Goal: Information Seeking & Learning: Learn about a topic

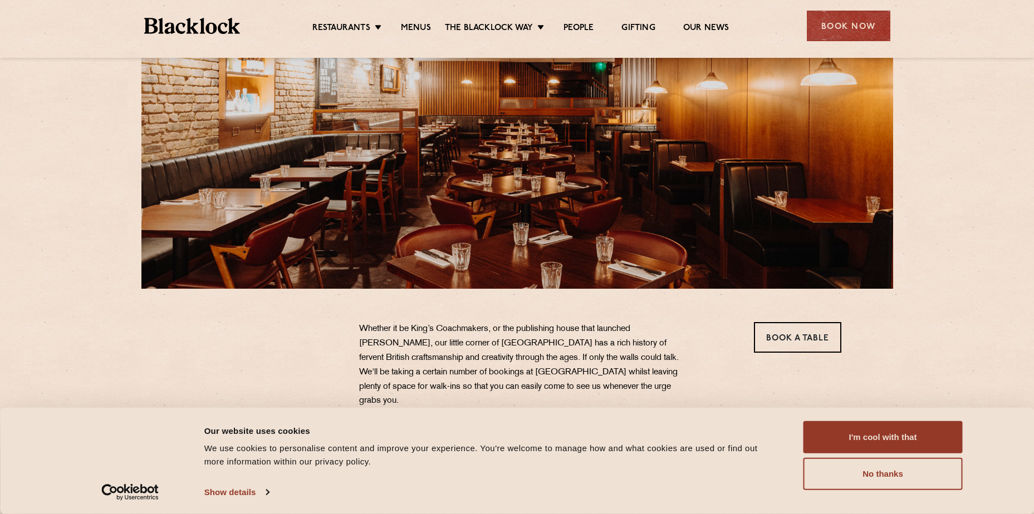
scroll to position [278, 0]
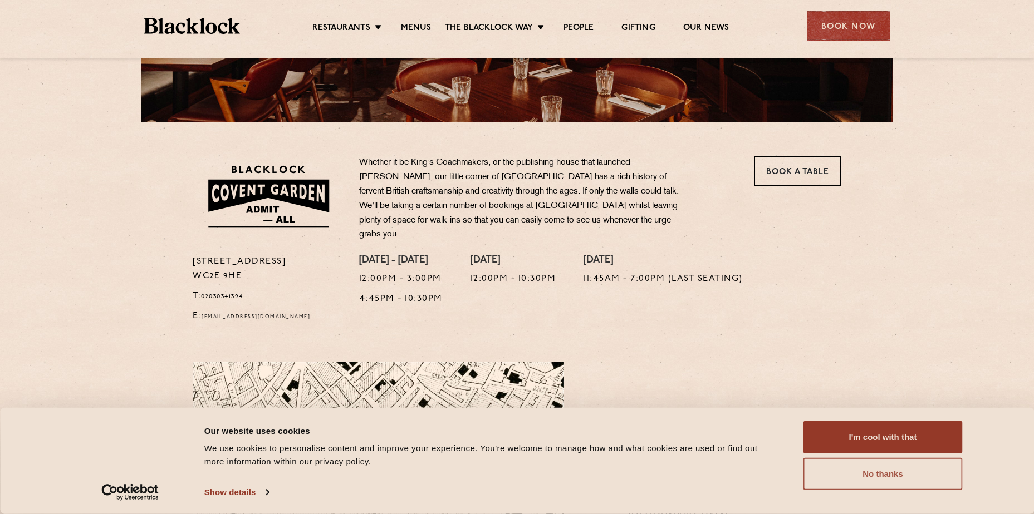
click at [911, 474] on button "No thanks" at bounding box center [882, 474] width 159 height 32
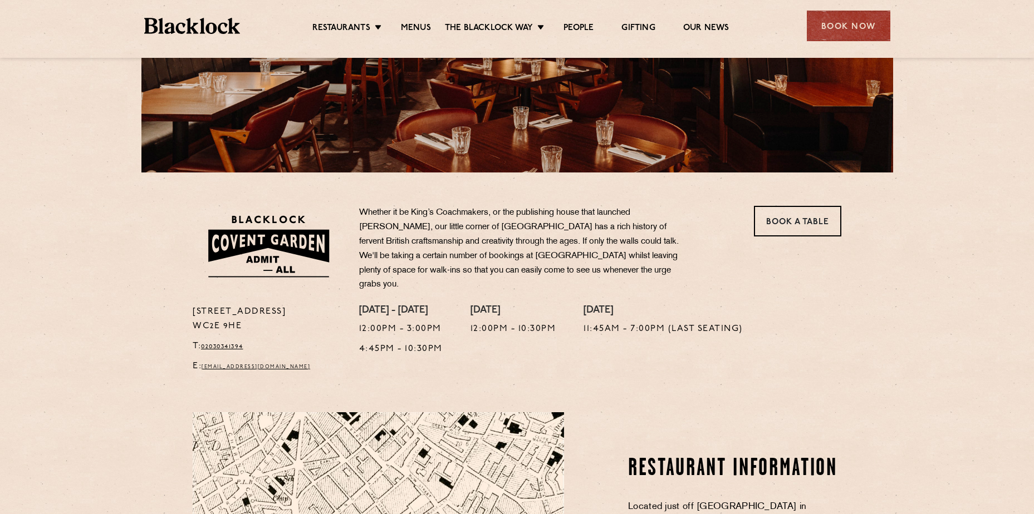
scroll to position [111, 0]
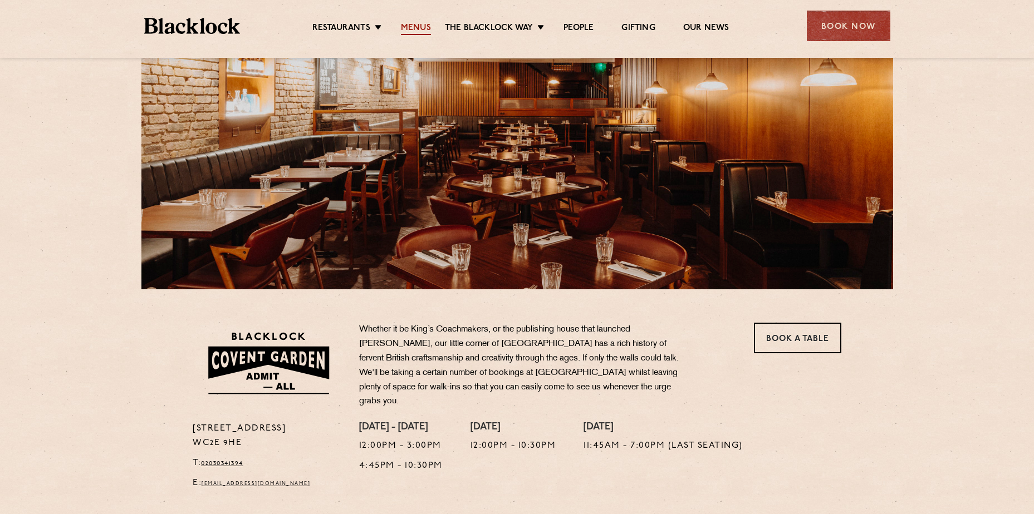
click at [417, 26] on link "Menus" at bounding box center [416, 29] width 30 height 12
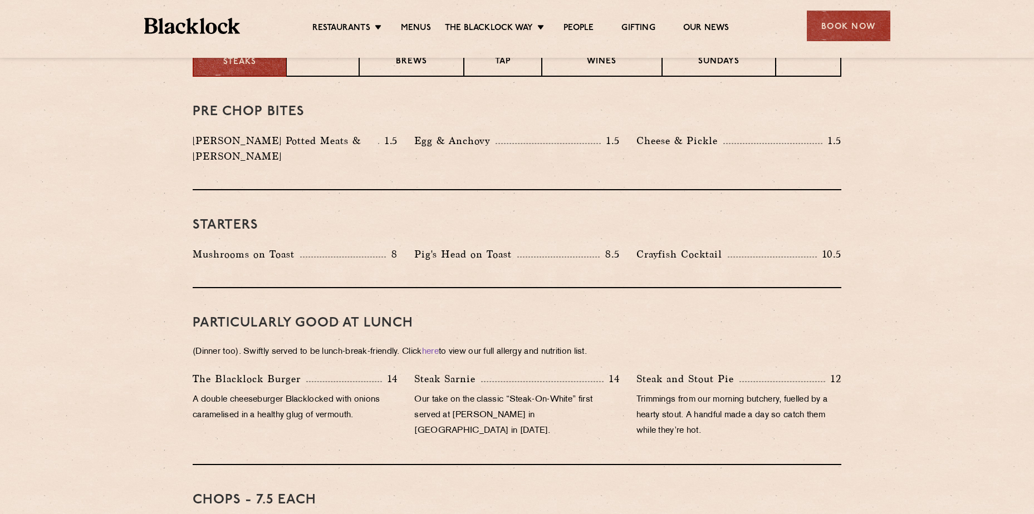
scroll to position [445, 0]
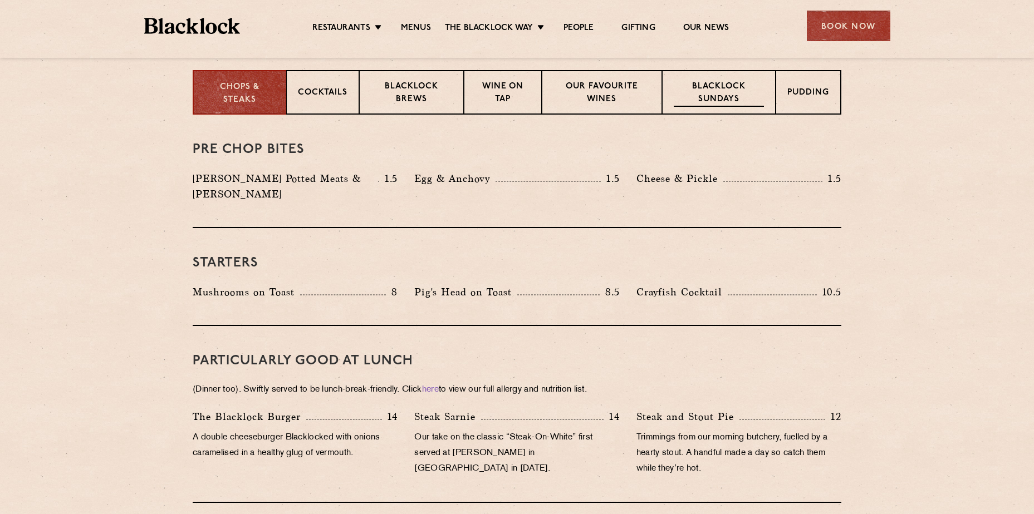
click at [728, 88] on p "Blacklock Sundays" at bounding box center [718, 94] width 90 height 26
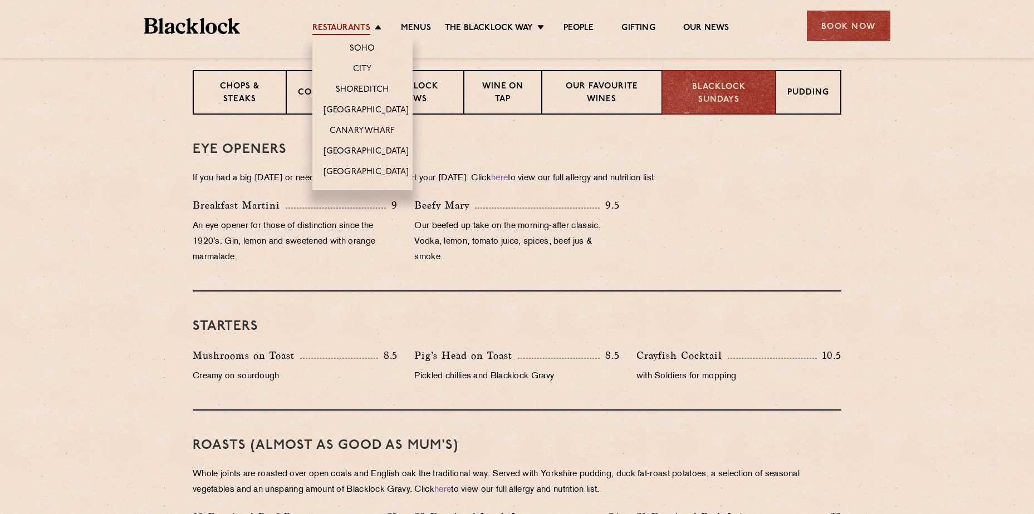
click at [343, 28] on link "Restaurants" at bounding box center [341, 29] width 58 height 12
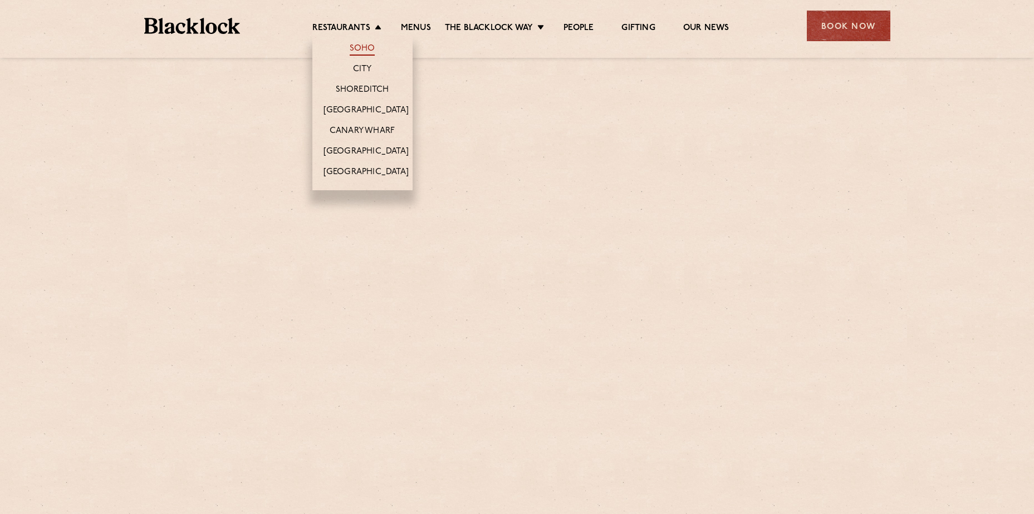
click at [368, 46] on link "Soho" at bounding box center [363, 49] width 26 height 12
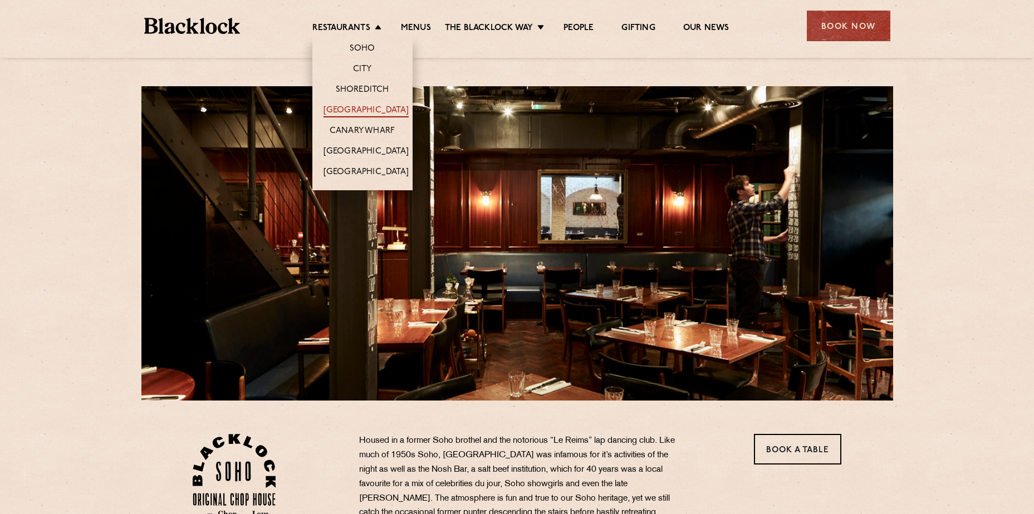
click at [376, 109] on link "[GEOGRAPHIC_DATA]" at bounding box center [365, 111] width 85 height 12
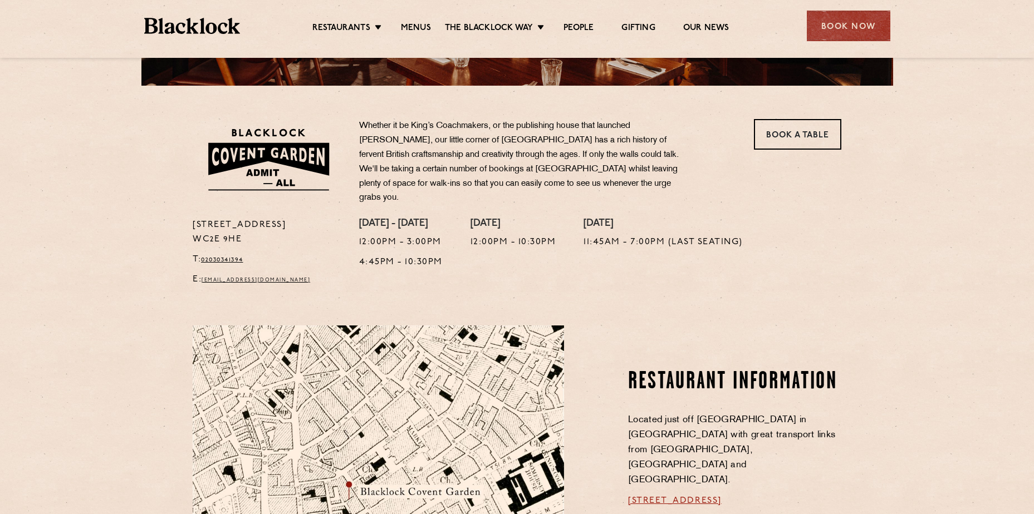
scroll to position [200, 0]
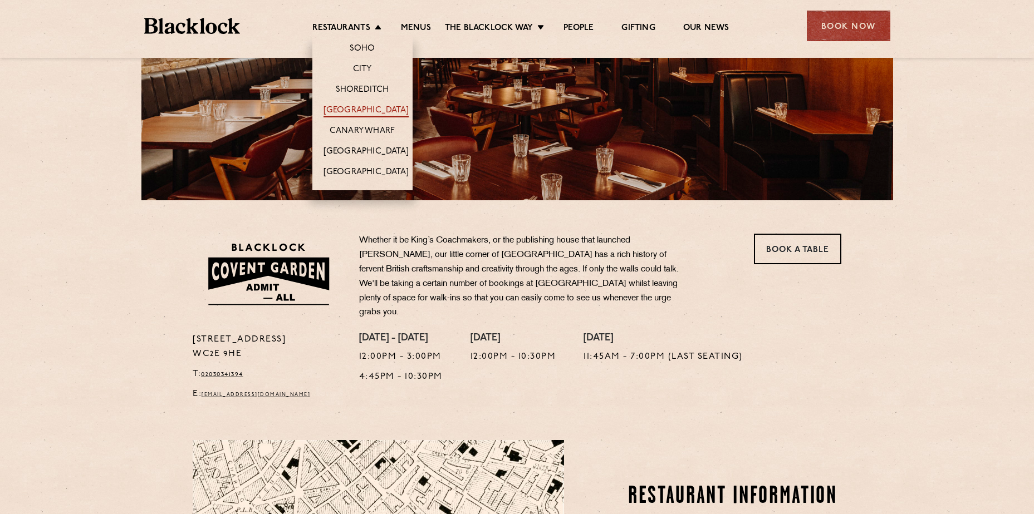
click at [370, 110] on link "[GEOGRAPHIC_DATA]" at bounding box center [365, 111] width 85 height 12
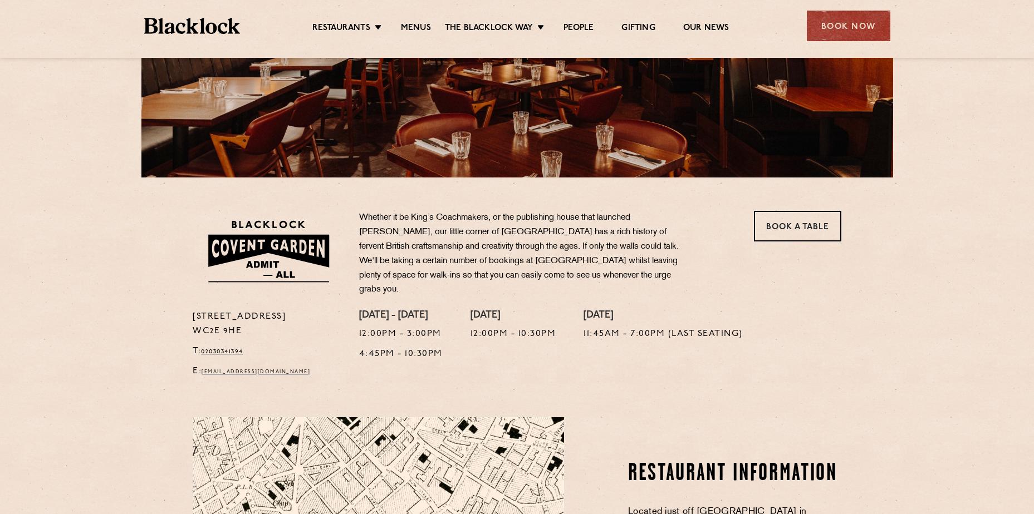
scroll to position [223, 0]
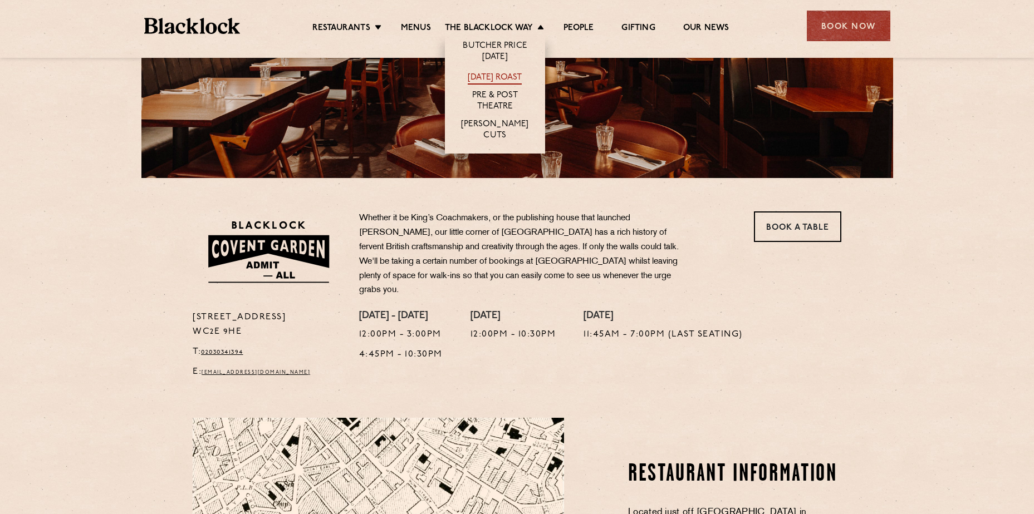
click at [502, 75] on link "[DATE] Roast" at bounding box center [495, 78] width 54 height 12
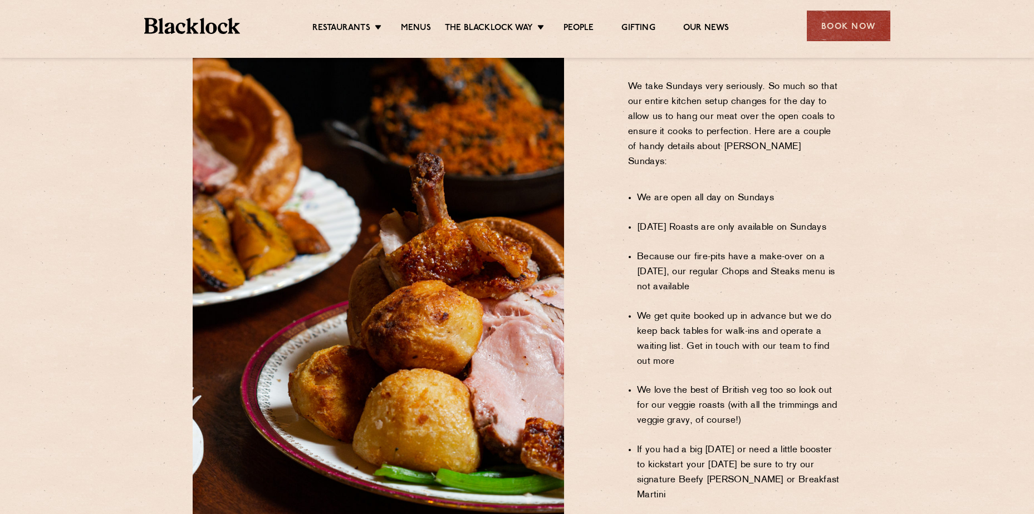
scroll to position [946, 0]
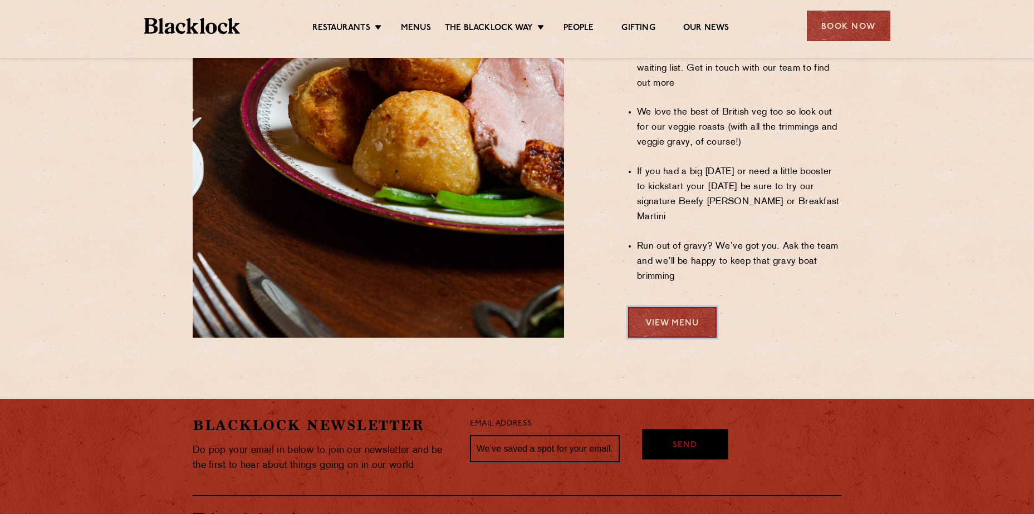
click at [692, 307] on link "View Menu" at bounding box center [672, 322] width 88 height 31
